Goal: Feedback & Contribution: Submit feedback/report problem

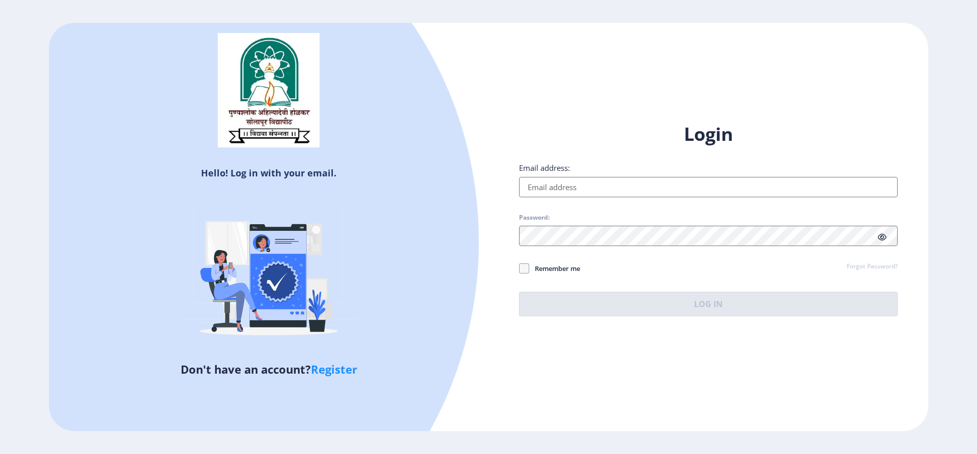
type input "[EMAIL_ADDRESS][DOMAIN_NAME]"
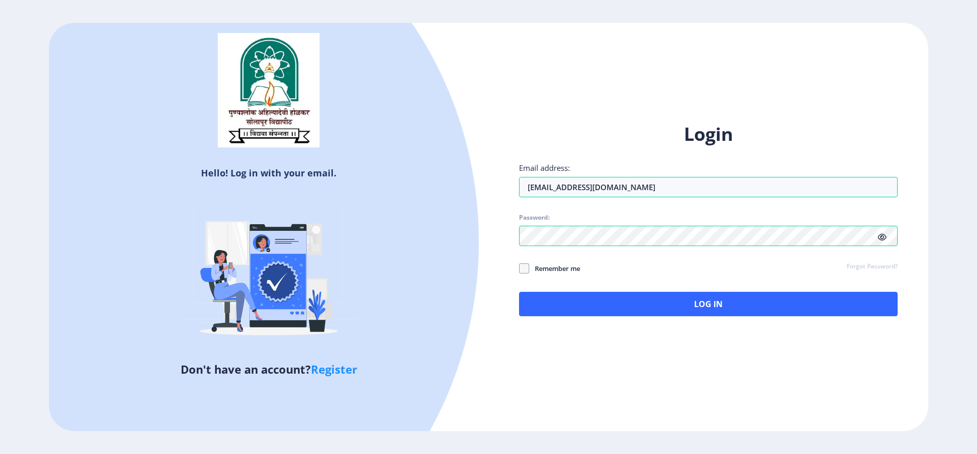
click at [878, 237] on icon at bounding box center [882, 238] width 9 height 8
click at [525, 264] on span at bounding box center [524, 269] width 10 height 10
click at [519, 268] on input "Remember me" at bounding box center [519, 268] width 1 height 1
checkbox input "true"
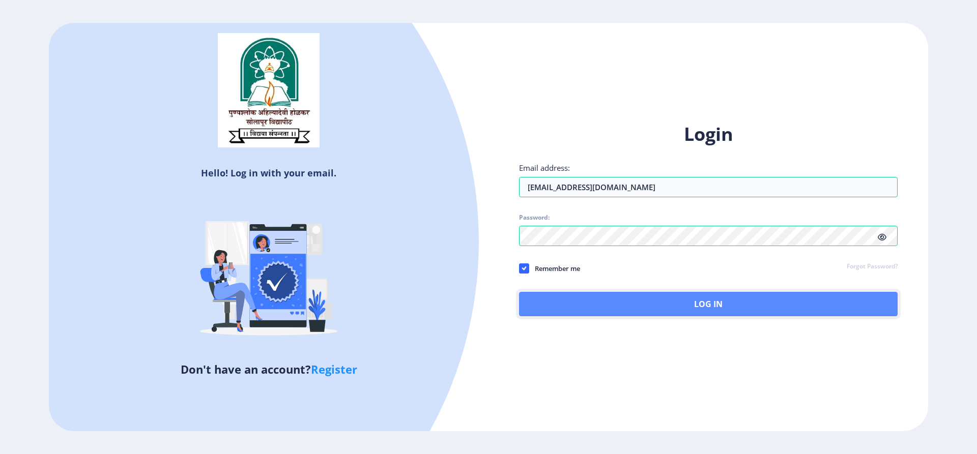
click at [703, 299] on button "Log In" at bounding box center [708, 304] width 379 height 24
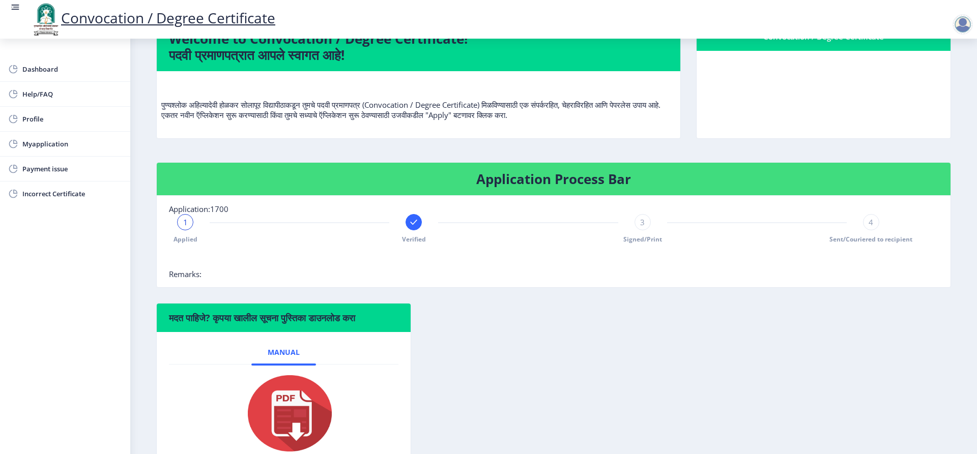
scroll to position [141, 0]
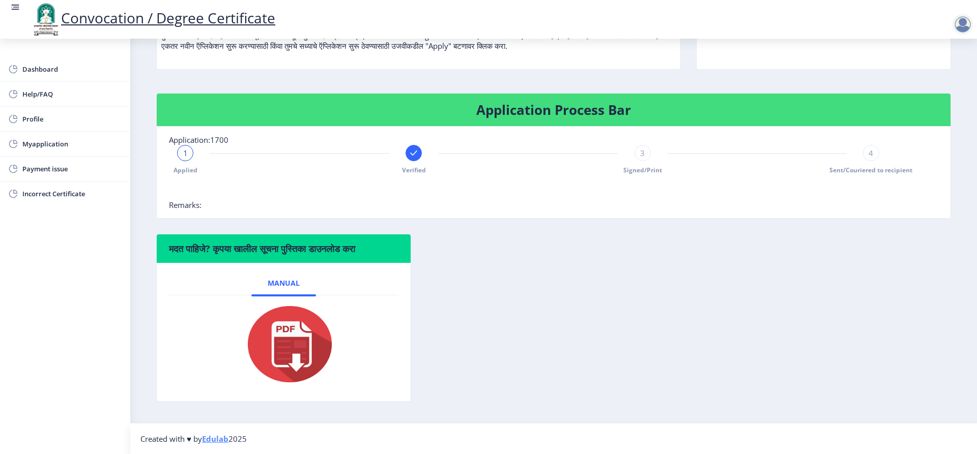
click at [291, 332] on img at bounding box center [284, 344] width 102 height 81
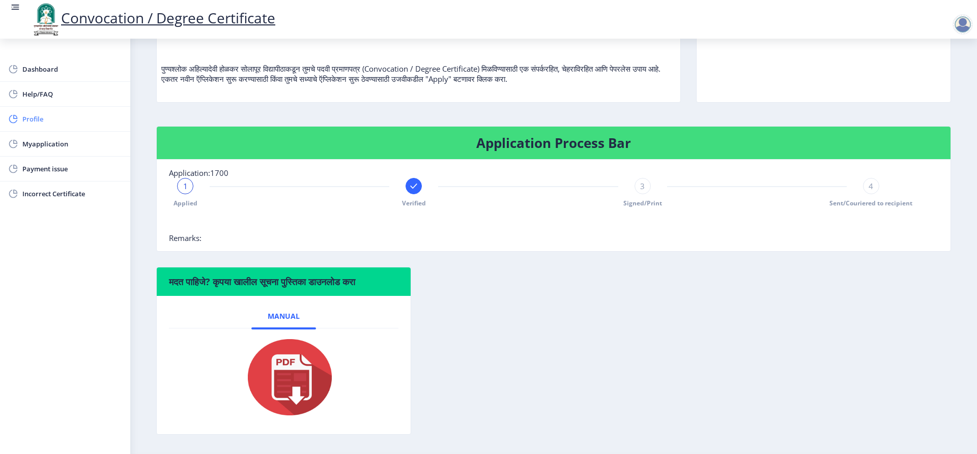
scroll to position [90, 0]
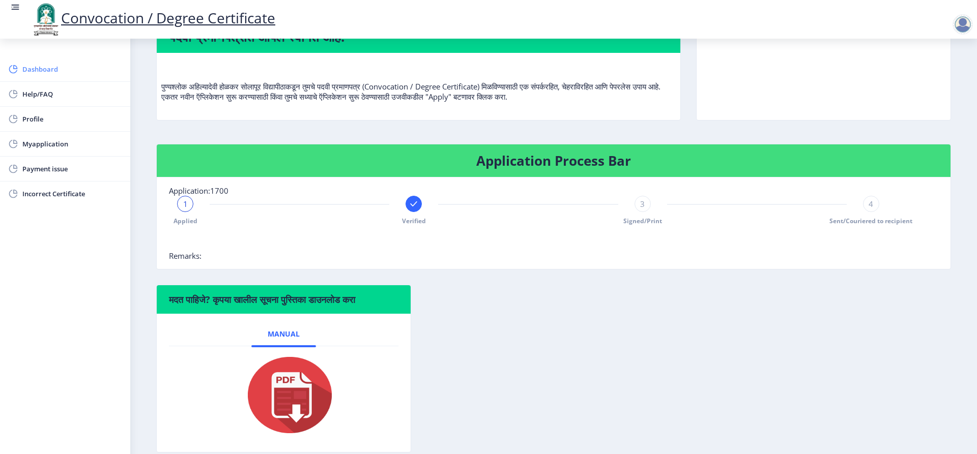
click at [35, 69] on span "Dashboard" at bounding box center [72, 69] width 100 height 12
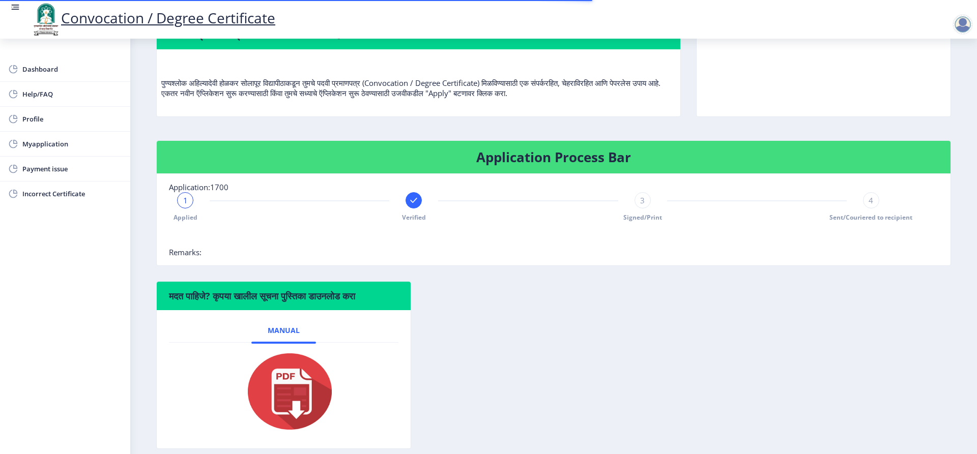
scroll to position [102, 0]
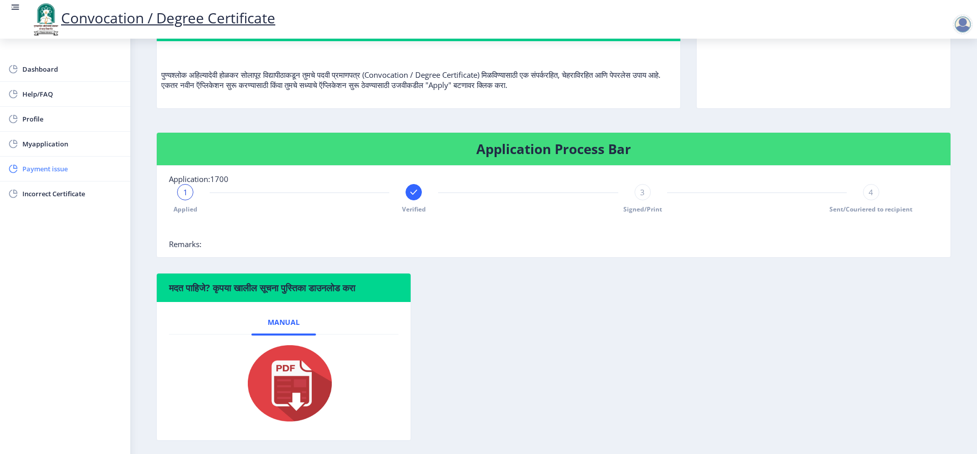
click at [41, 167] on span "Payment issue" at bounding box center [72, 169] width 100 height 12
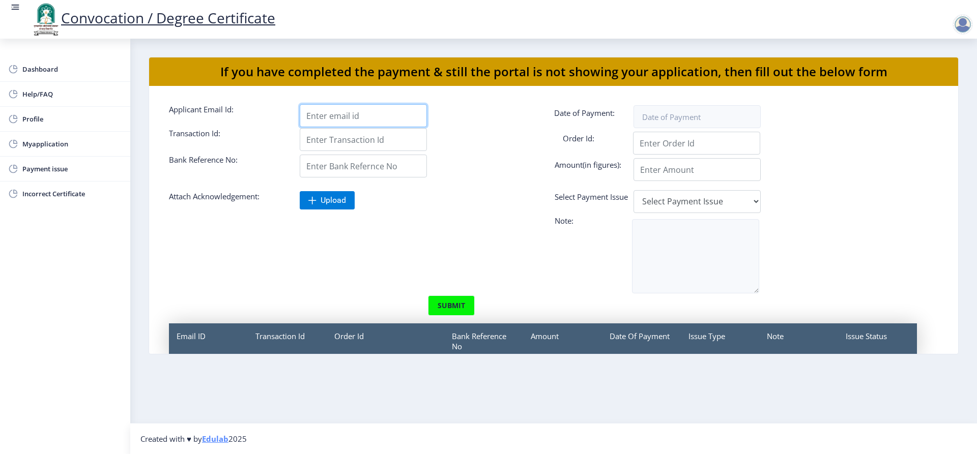
click at [333, 117] on input "Applicant Email Id:" at bounding box center [363, 115] width 127 height 23
click at [319, 115] on input "Applicant Email Id:" at bounding box center [363, 115] width 127 height 23
type input "[EMAIL_ADDRESS][DOMAIN_NAME]"
click at [352, 141] on input "Applicant Email Id:" at bounding box center [363, 139] width 127 height 23
type input "113861404518"
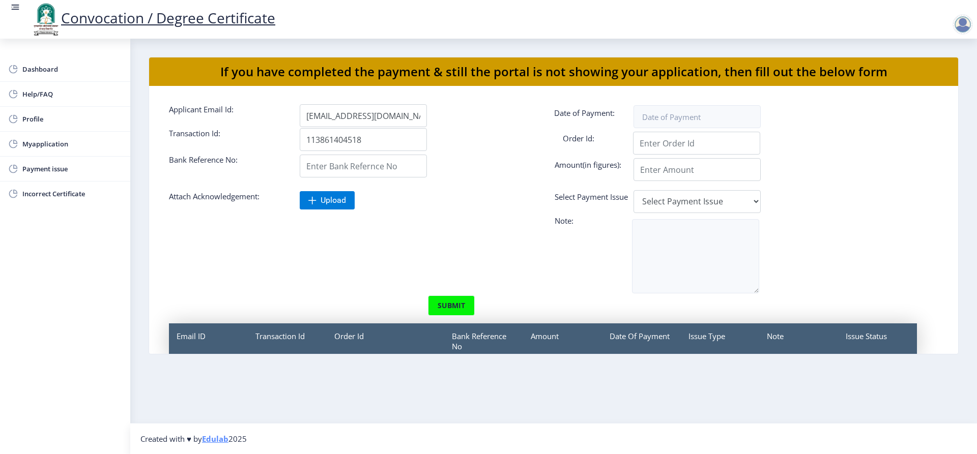
click at [466, 218] on form "Applicant Email Id: [EMAIL_ADDRESS][DOMAIN_NAME] Date of Payment: Transaction I…" at bounding box center [553, 246] width 785 height 285
click at [676, 125] on input at bounding box center [696, 116] width 127 height 23
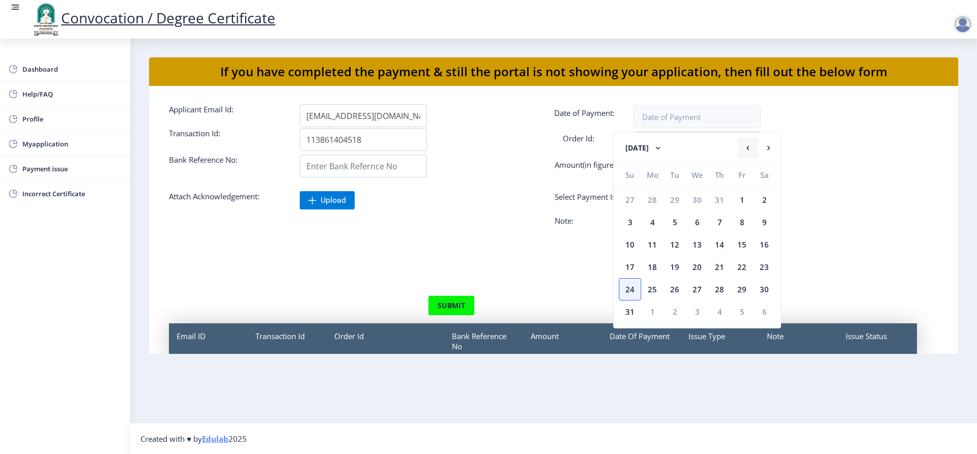
click at [748, 151] on rect at bounding box center [748, 148] width 10 height 10
click at [650, 270] on div "21" at bounding box center [652, 267] width 22 height 22
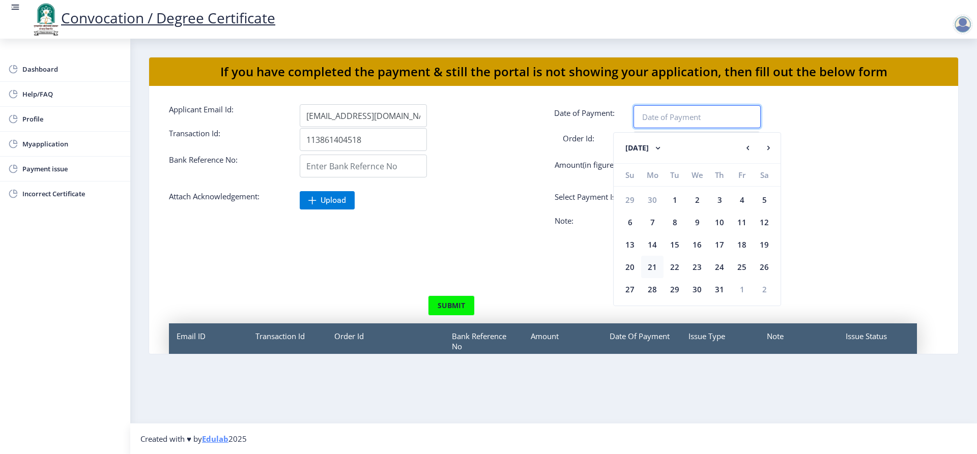
type input "[DATE]"
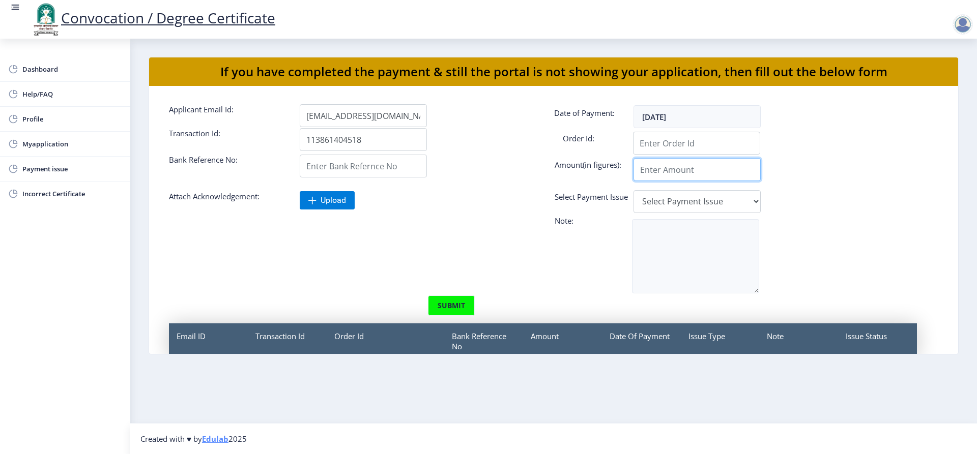
click at [669, 155] on input "Applicant Email Id:" at bounding box center [696, 143] width 127 height 23
type input "600"
click at [662, 204] on select "Select Payment Issue Single Payment Multiple Payment Others" at bounding box center [696, 201] width 127 height 23
click at [673, 208] on select "Select Payment Issue Single Payment Multiple Payment Others" at bounding box center [696, 201] width 127 height 23
click at [669, 144] on input "Applicant Email Id:" at bounding box center [696, 143] width 127 height 23
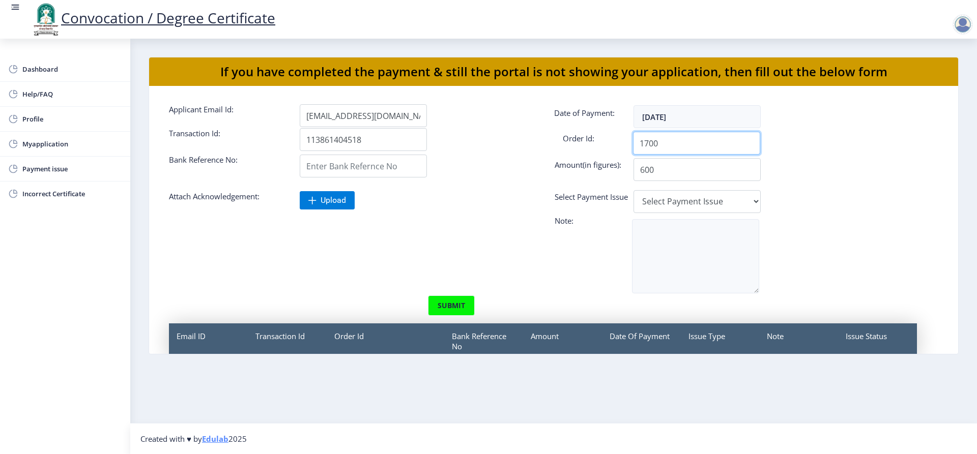
type input "1700"
click at [499, 207] on div "Select Payment Issue Single Payment Multiple Payment Others" at bounding box center [822, 201] width 654 height 23
drag, startPoint x: 455, startPoint y: 302, endPoint x: 468, endPoint y: 297, distance: 13.5
click at [455, 302] on button "submit" at bounding box center [451, 306] width 47 height 20
click at [453, 302] on button "submit" at bounding box center [451, 306] width 47 height 20
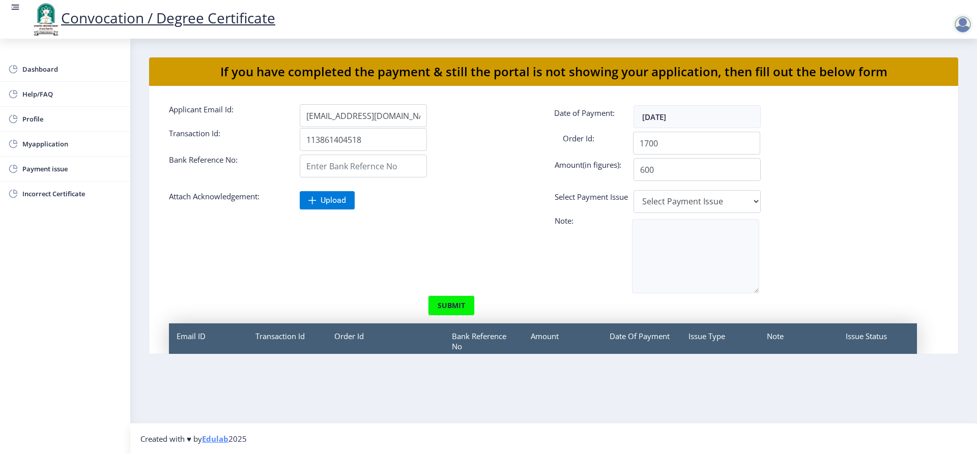
click at [711, 217] on form "Applicant Email Id: [EMAIL_ADDRESS][DOMAIN_NAME] Date of Payment: [DATE] Transa…" at bounding box center [553, 246] width 785 height 285
click at [710, 205] on select "Select Payment Issue Single Payment Multiple Payment Others" at bounding box center [696, 201] width 127 height 23
select select "Single Payment"
click at [633, 190] on select "Select Payment Issue Single Payment Multiple Payment Others" at bounding box center [696, 201] width 127 height 23
click at [459, 300] on button "submit" at bounding box center [451, 306] width 47 height 20
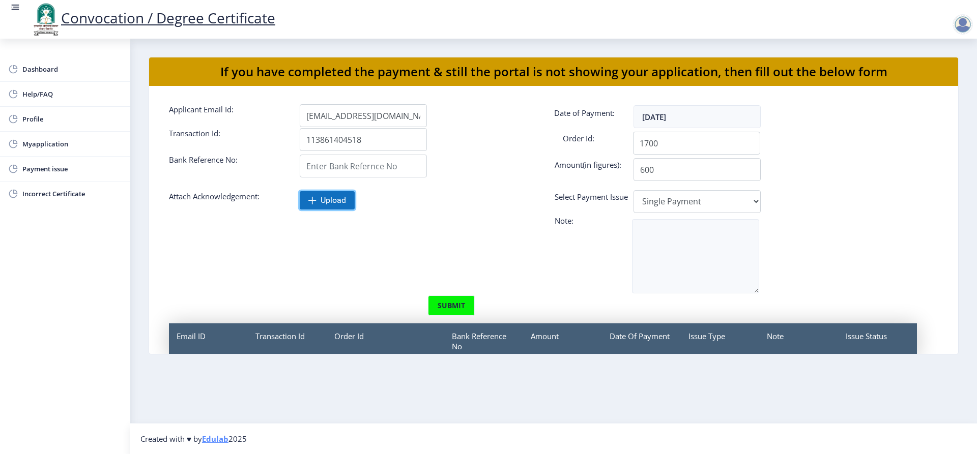
click at [313, 195] on span "Upload" at bounding box center [327, 200] width 55 height 18
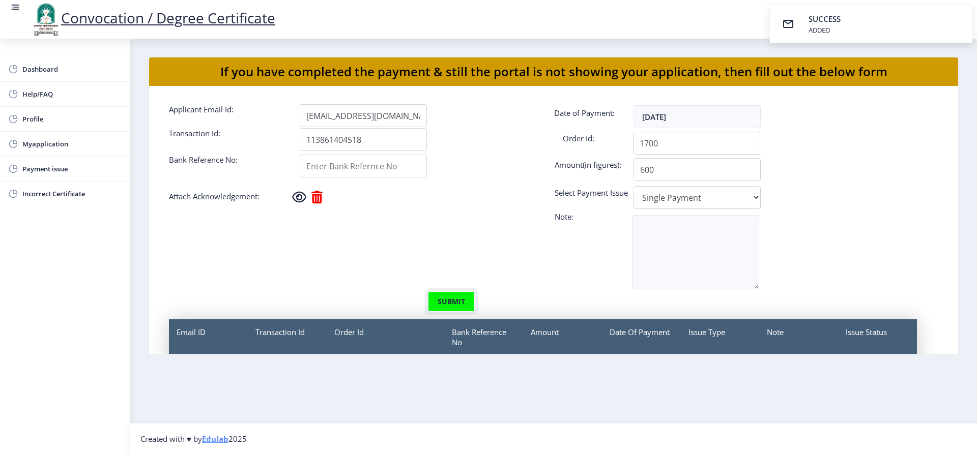
click at [452, 302] on button "submit" at bounding box center [451, 302] width 47 height 20
click at [343, 163] on input "Applicant Email Id:" at bounding box center [363, 166] width 127 height 23
click at [337, 168] on input "Applicant Email Id:" at bounding box center [363, 166] width 127 height 23
click at [436, 269] on div at bounding box center [488, 260] width 654 height 62
click at [380, 171] on input "Applicant Email Id:" at bounding box center [363, 166] width 127 height 23
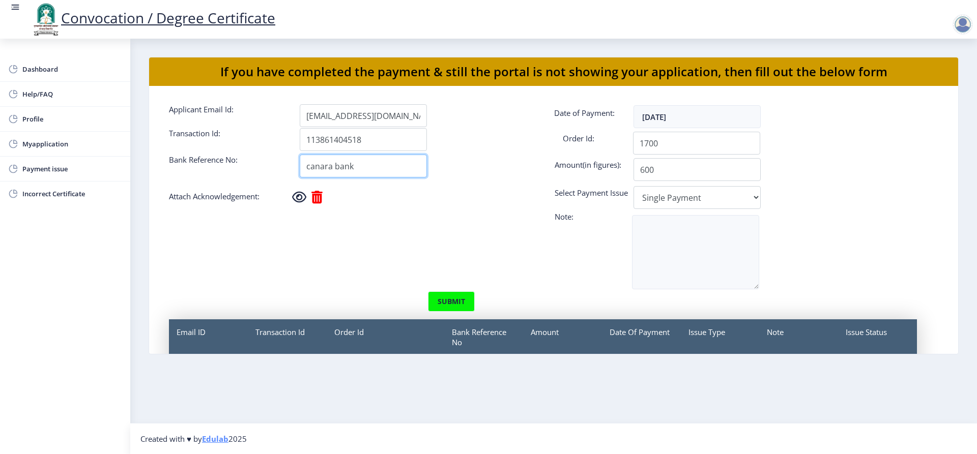
type input "canara bank"
click at [403, 182] on form "Applicant Email Id: [EMAIL_ADDRESS][DOMAIN_NAME] Date of Payment: [DATE] Transa…" at bounding box center [553, 261] width 785 height 314
click at [456, 301] on button "submit" at bounding box center [451, 302] width 47 height 20
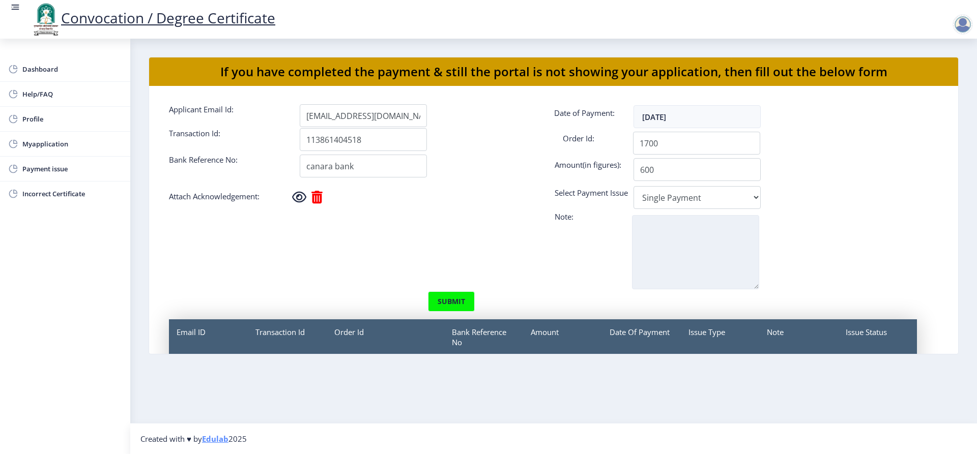
click at [663, 230] on textarea at bounding box center [695, 252] width 127 height 74
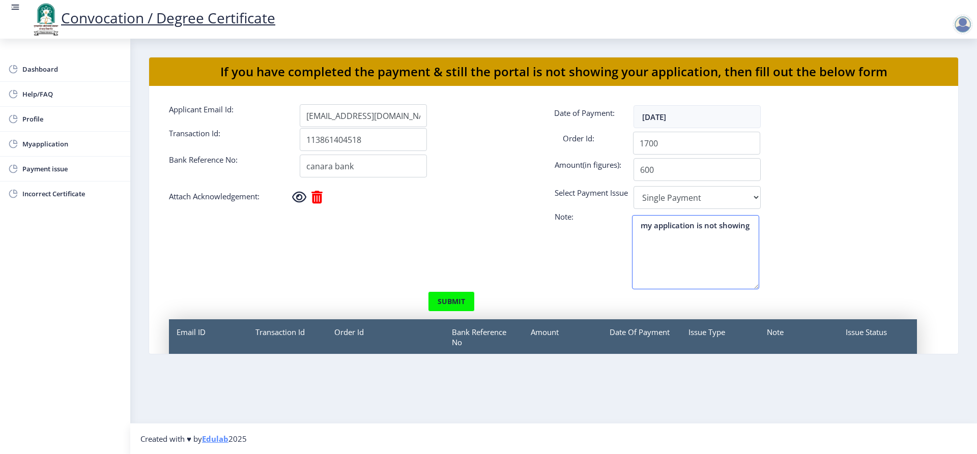
type textarea "my application is not showing"
click at [446, 297] on button "submit" at bounding box center [451, 302] width 47 height 20
click at [452, 302] on button "submit" at bounding box center [451, 302] width 47 height 20
click at [453, 302] on button "submit" at bounding box center [451, 302] width 47 height 20
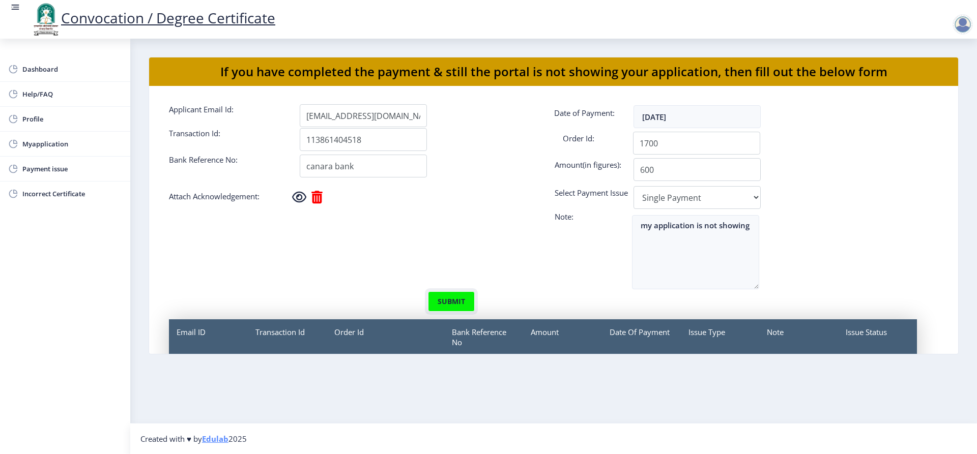
click at [453, 302] on button "submit" at bounding box center [451, 302] width 47 height 20
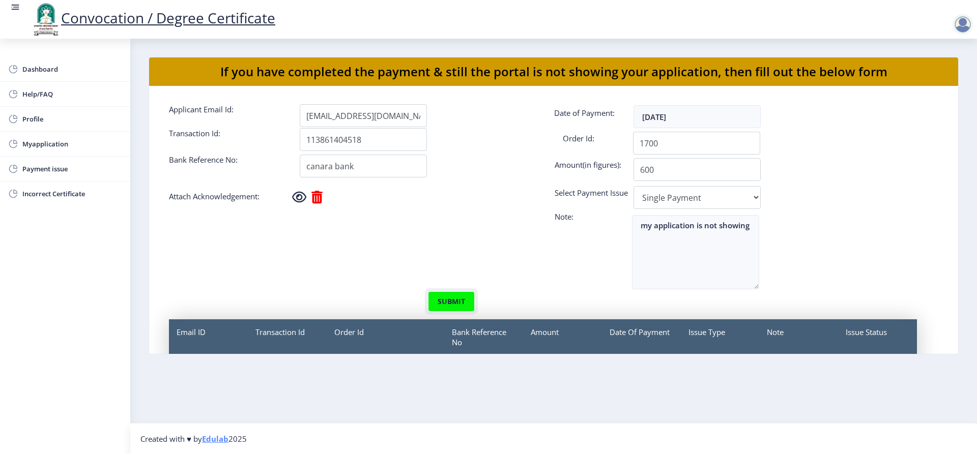
click at [453, 302] on button "submit" at bounding box center [451, 302] width 47 height 20
drag, startPoint x: 470, startPoint y: 159, endPoint x: 444, endPoint y: 215, distance: 61.5
click at [468, 161] on div "canara bank" at bounding box center [619, 166] width 654 height 23
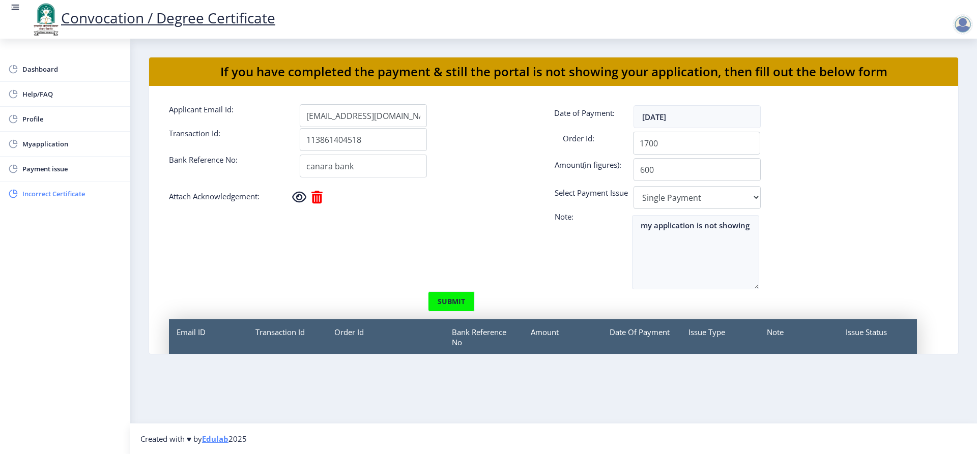
click at [53, 192] on span "Incorrect Certificate" at bounding box center [72, 194] width 100 height 12
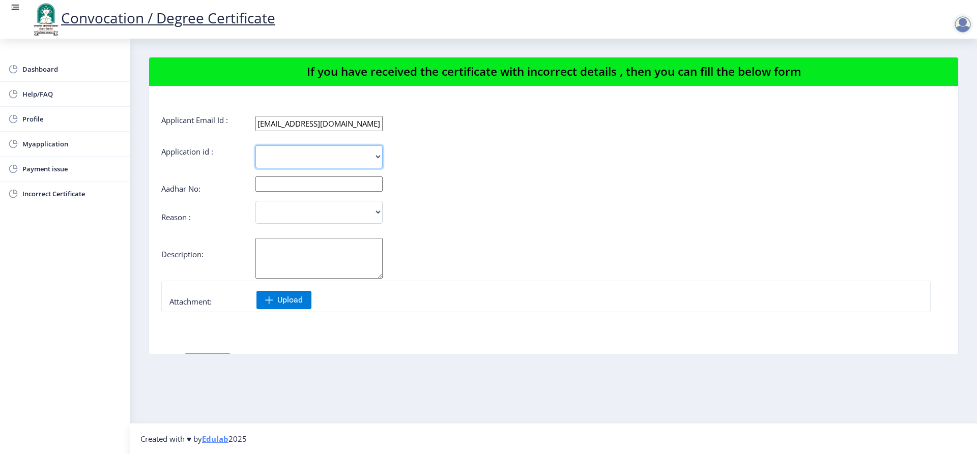
click at [298, 158] on select "1700" at bounding box center [318, 157] width 127 height 23
select select "1700"
click at [255, 146] on select "1700" at bounding box center [318, 157] width 127 height 23
click at [270, 187] on input "text" at bounding box center [318, 184] width 127 height 15
type input "500676150683"
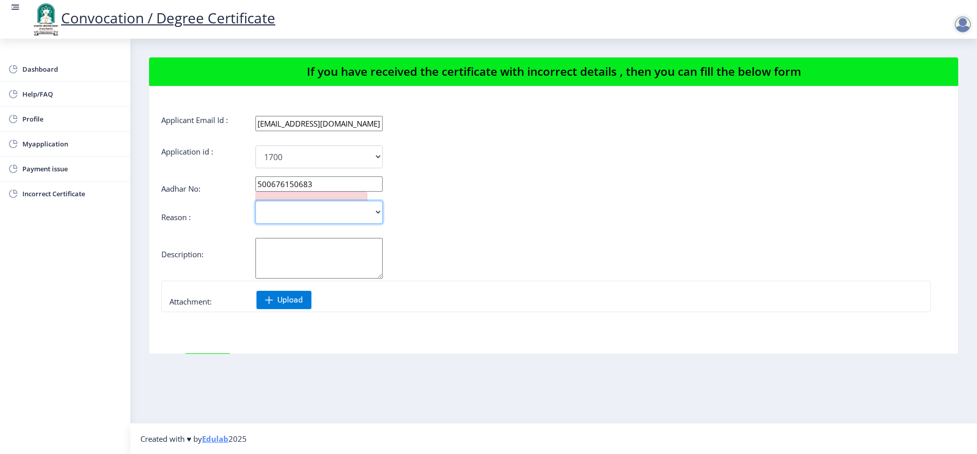
click at [285, 202] on select "Incorrect Course Name Incorrect Name/ Fathers Name Others" at bounding box center [318, 212] width 127 height 23
select select "Others"
click at [255, 201] on select "Incorrect Course Name Incorrect Name/ Fathers Name Others" at bounding box center [318, 212] width 127 height 23
click at [297, 265] on textarea "Aadhar No:" at bounding box center [318, 258] width 127 height 41
paste textarea "Degree Certificate"
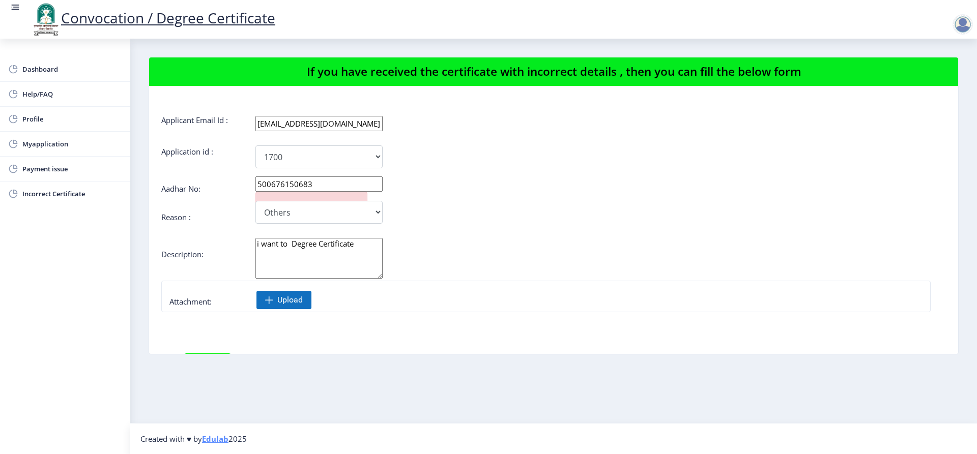
type textarea "i want to Degree Certificate"
click at [284, 298] on span "Upload" at bounding box center [289, 300] width 25 height 10
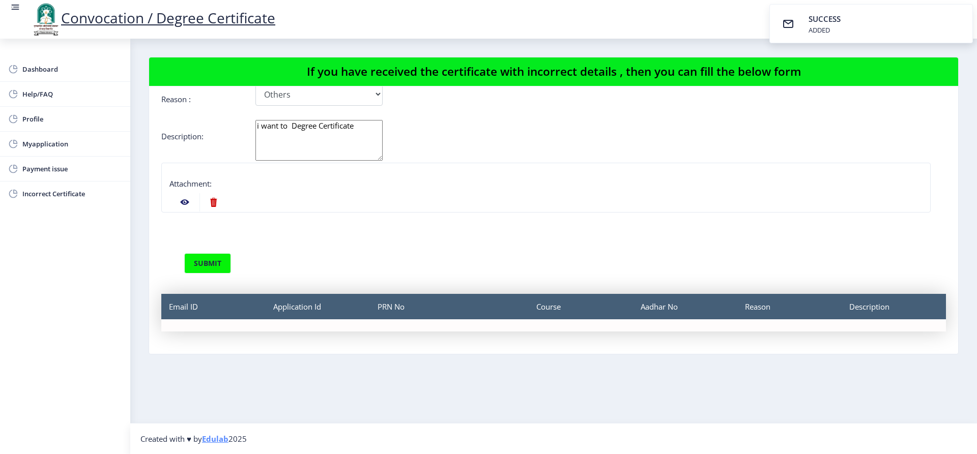
scroll to position [127, 0]
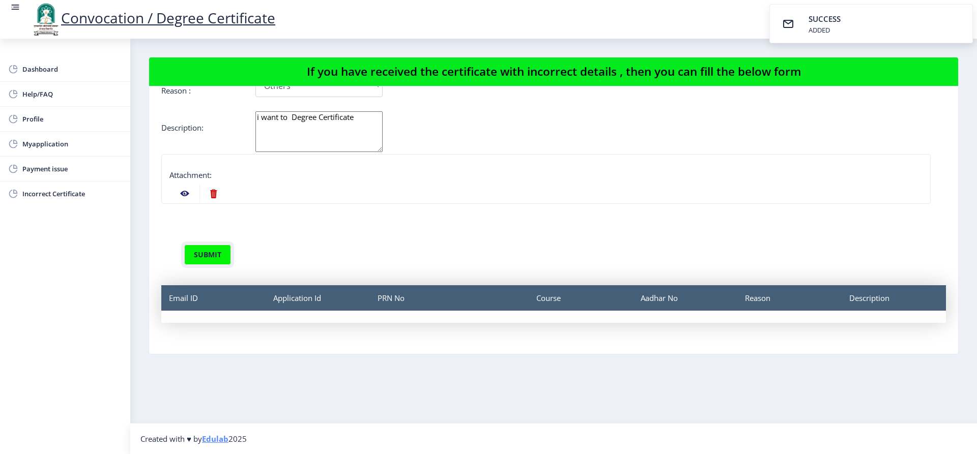
click at [206, 253] on button "submit" at bounding box center [207, 255] width 47 height 20
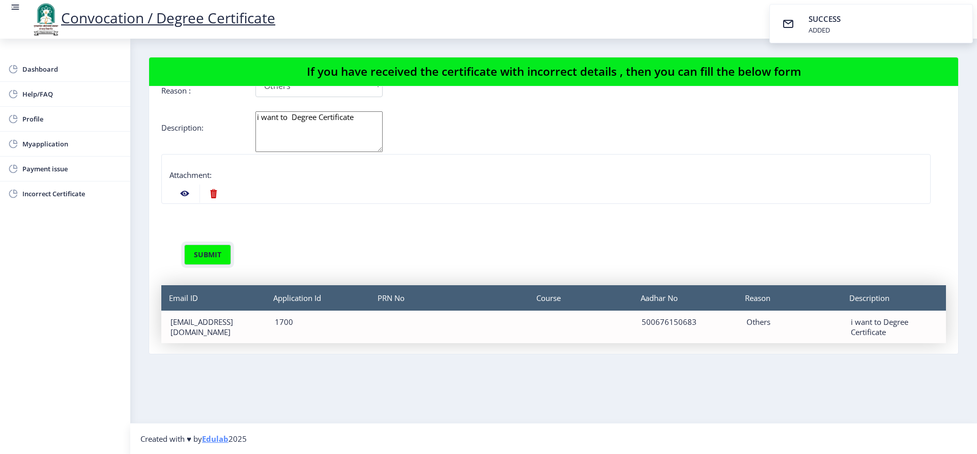
scroll to position [147, 0]
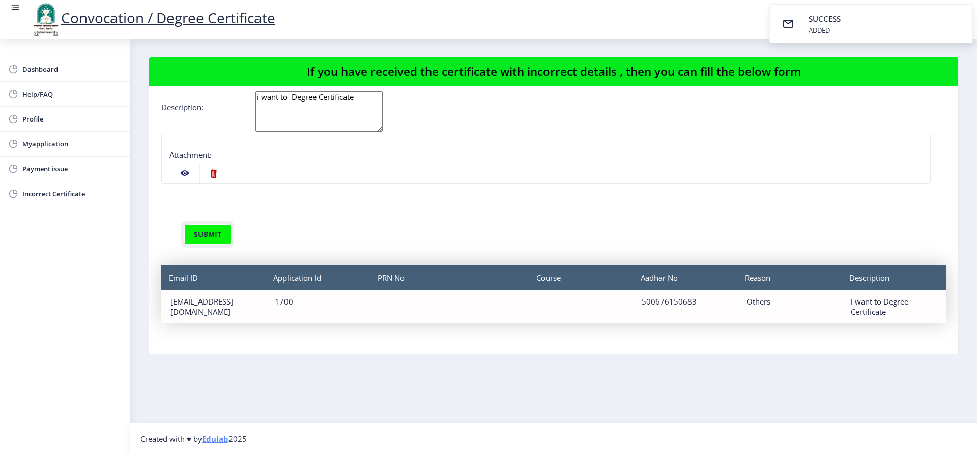
click at [209, 233] on button "submit" at bounding box center [207, 234] width 47 height 20
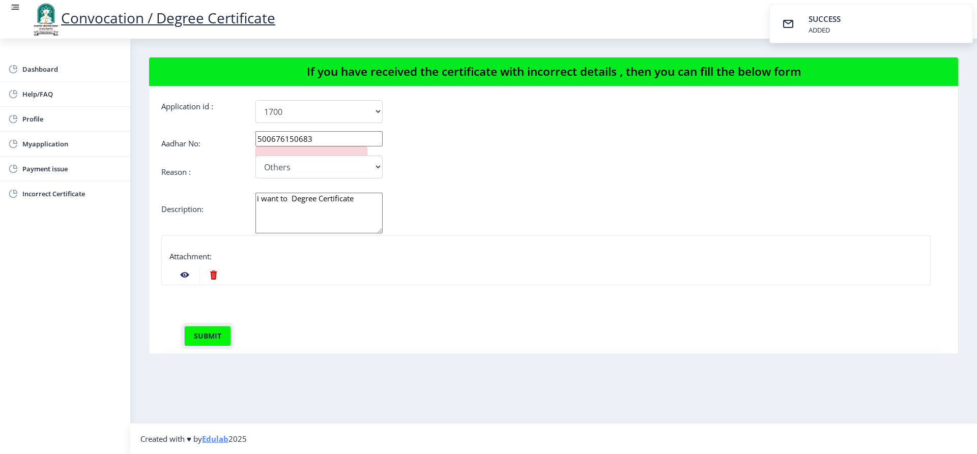
scroll to position [0, 0]
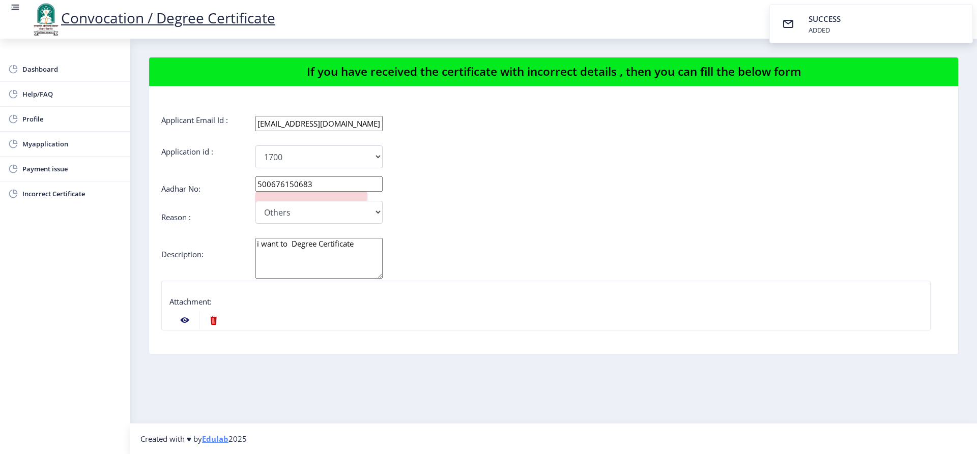
click at [528, 205] on div "Incorrect Course Name Incorrect Name/ Fathers Name Others" at bounding box center [488, 212] width 654 height 23
click at [34, 151] on link "Myapplication" at bounding box center [65, 144] width 130 height 24
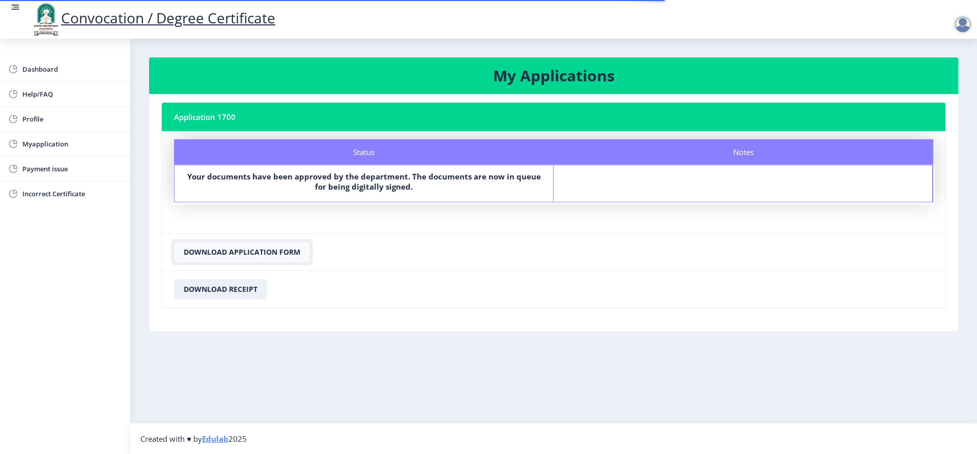
click at [250, 248] on button "Download Application Form" at bounding box center [242, 252] width 136 height 20
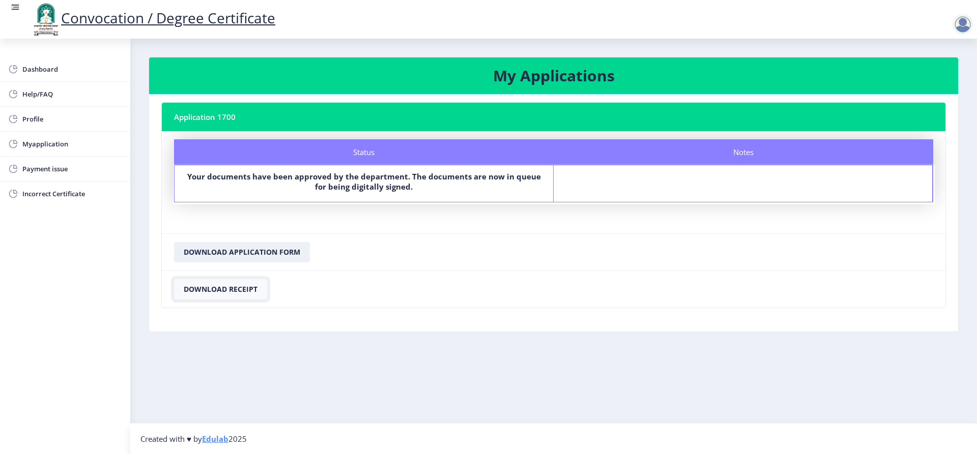
click at [236, 288] on button "Download Receipt" at bounding box center [220, 289] width 93 height 20
click at [640, 245] on nb-card-footer "Download Application Form" at bounding box center [554, 252] width 784 height 37
drag, startPoint x: 444, startPoint y: 53, endPoint x: 455, endPoint y: 72, distance: 21.9
click at [448, 65] on nb-layout-column "My Applications Application 1700 Status Notes Status Your documents have been a…" at bounding box center [553, 231] width 847 height 385
click at [470, 72] on h3 "My Applications" at bounding box center [553, 76] width 785 height 20
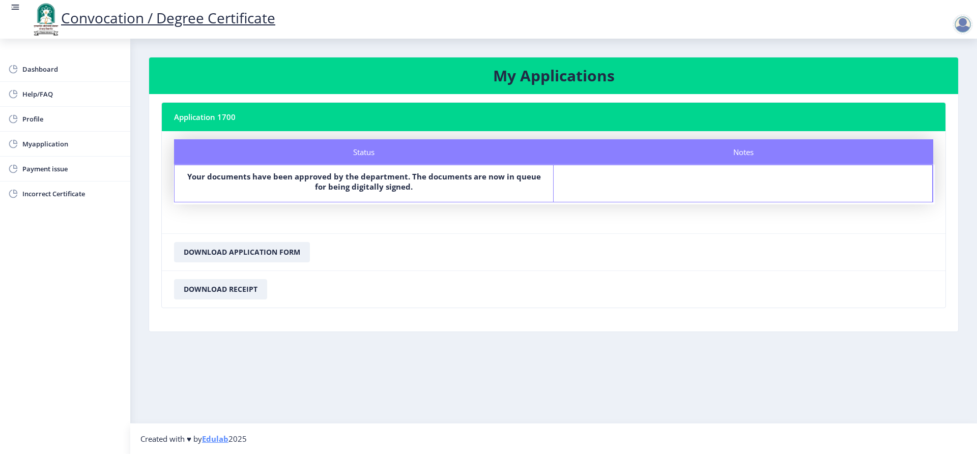
click at [620, 84] on h3 "My Applications" at bounding box center [553, 76] width 785 height 20
click at [963, 23] on div at bounding box center [962, 24] width 20 height 20
drag, startPoint x: 725, startPoint y: 245, endPoint x: 714, endPoint y: 244, distance: 11.2
click at [723, 245] on nb-card-footer "Download Application Form" at bounding box center [554, 252] width 784 height 37
click at [49, 91] on span "Help/FAQ" at bounding box center [72, 94] width 100 height 12
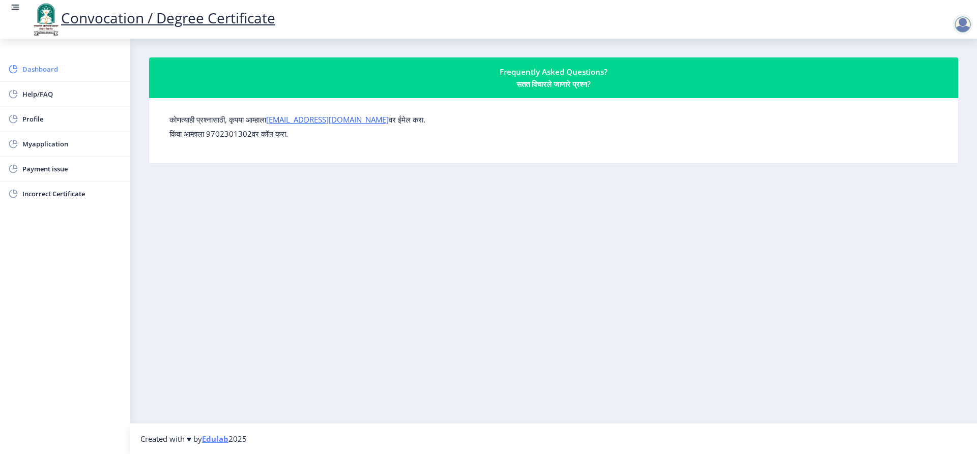
click at [68, 70] on span "Dashboard" at bounding box center [72, 69] width 100 height 12
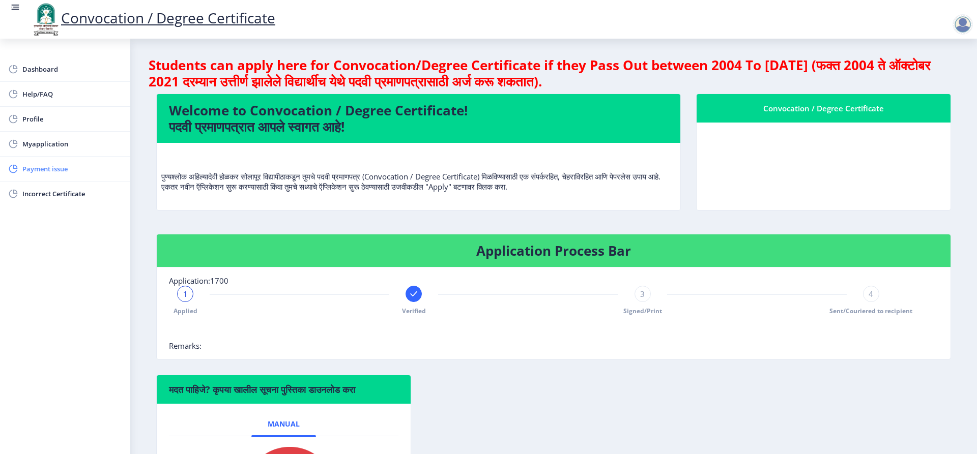
click at [73, 168] on span "Payment issue" at bounding box center [72, 169] width 100 height 12
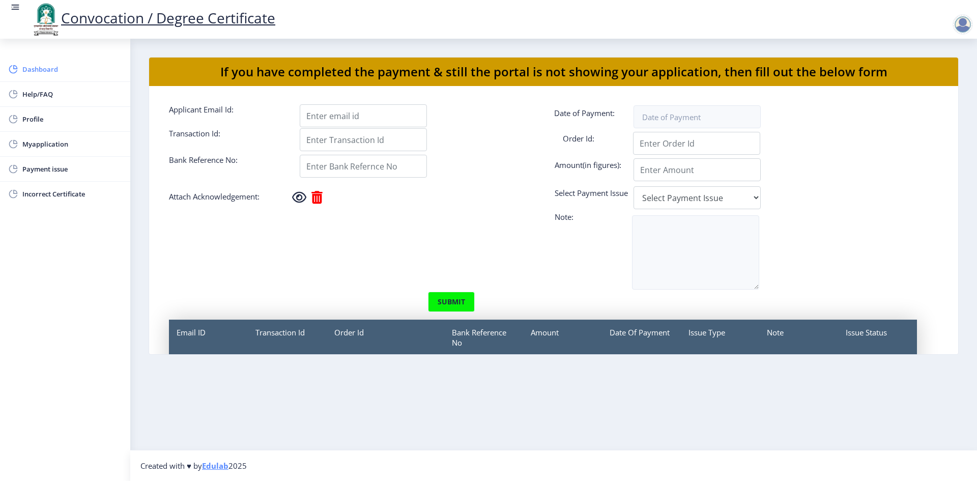
click at [27, 65] on span "Dashboard" at bounding box center [72, 69] width 100 height 12
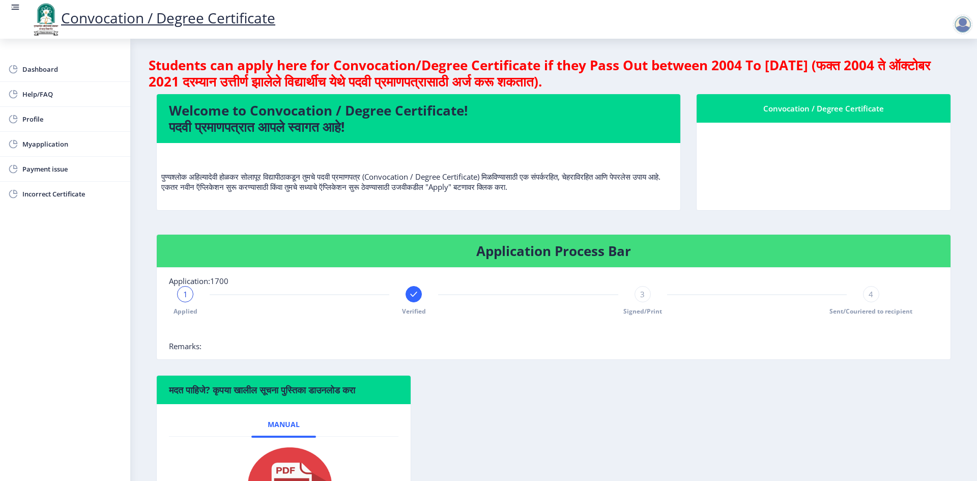
click at [44, 19] on img at bounding box center [46, 19] width 31 height 35
click at [186, 21] on link "Convocation / Degree Certificate" at bounding box center [153, 17] width 245 height 19
click at [15, 70] on rect at bounding box center [13, 69] width 10 height 10
